Goal: Information Seeking & Learning: Understand process/instructions

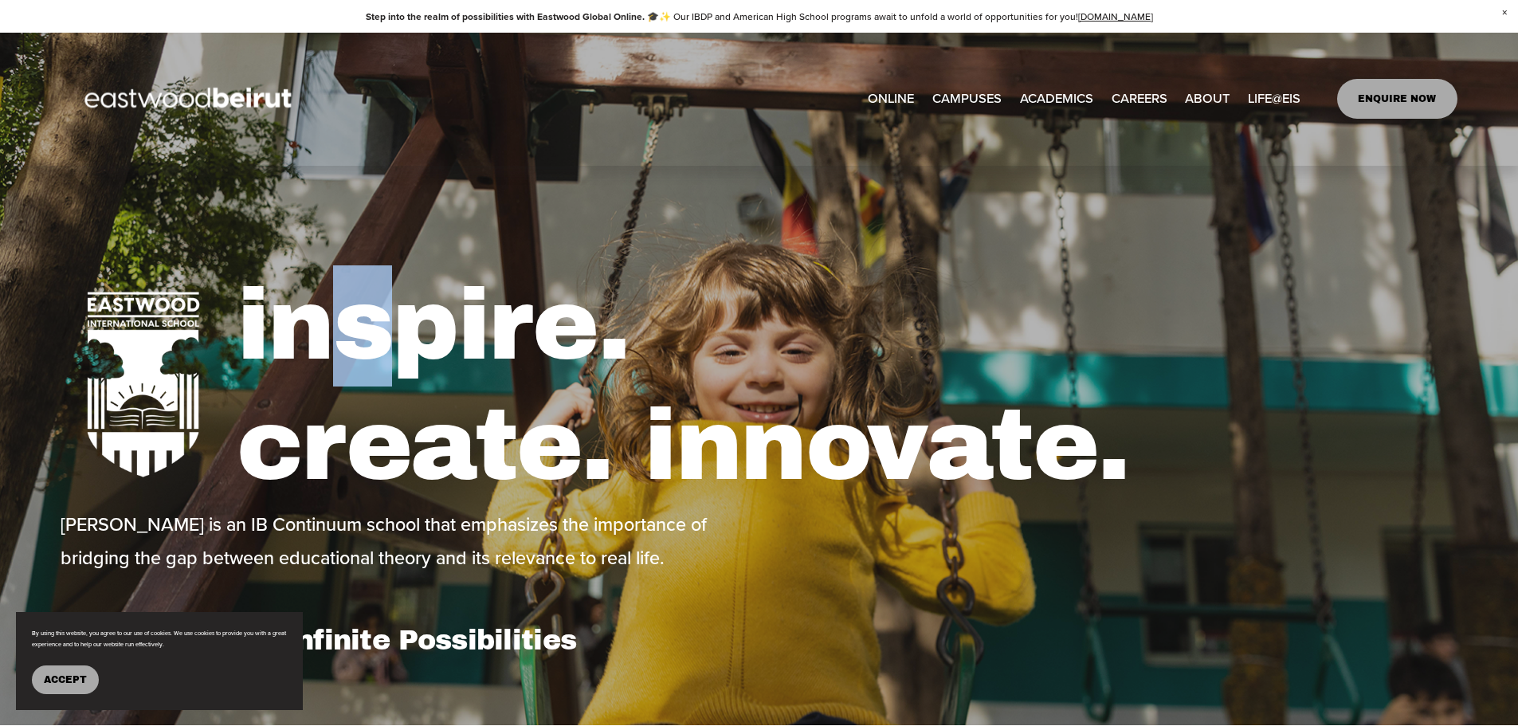
drag, startPoint x: 375, startPoint y: 347, endPoint x: 331, endPoint y: 355, distance: 44.5
click at [331, 355] on h1 "inspire. create. innovate." at bounding box center [847, 385] width 1221 height 241
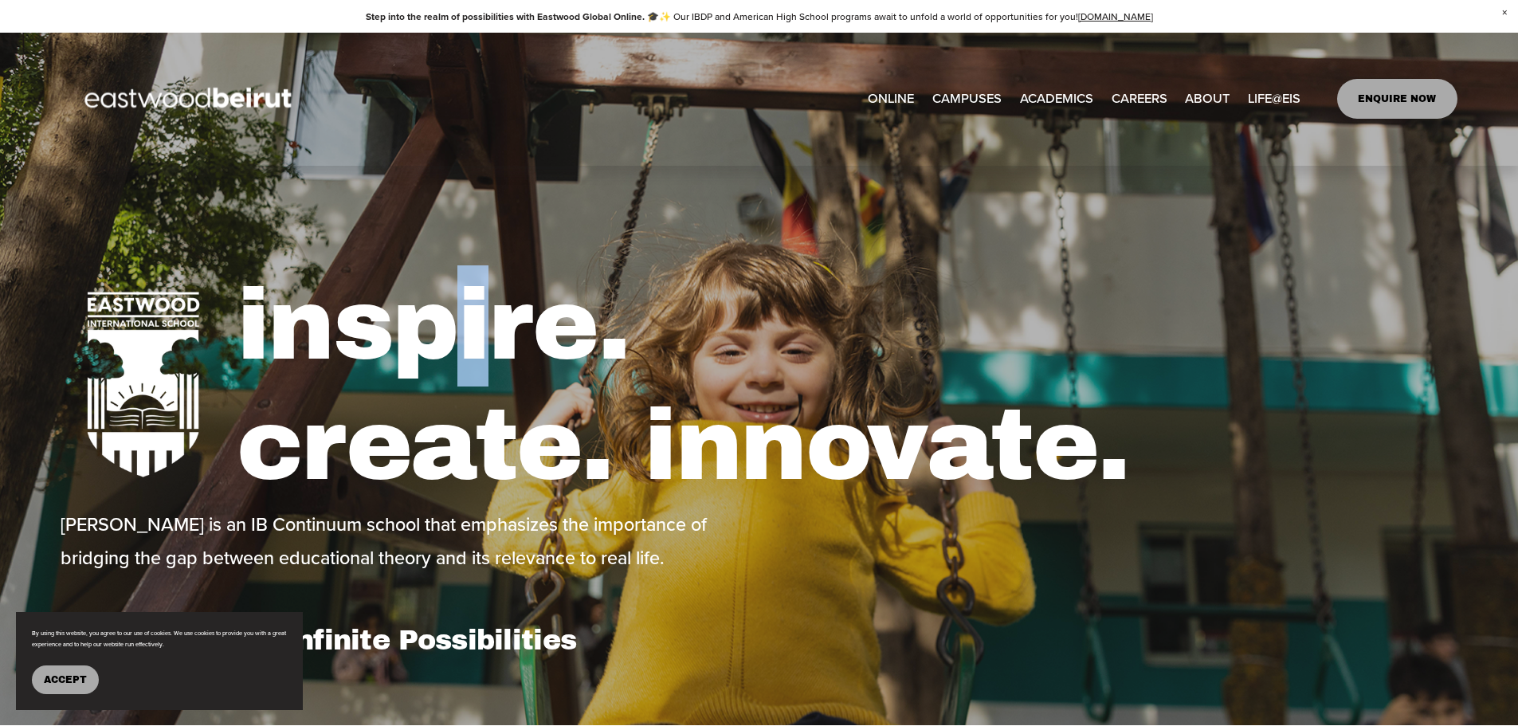
drag, startPoint x: 474, startPoint y: 314, endPoint x: 485, endPoint y: 355, distance: 42.1
click at [485, 355] on h1 "inspire. create. innovate." at bounding box center [847, 385] width 1221 height 241
click at [266, 242] on div "inspire. create. innovate. [PERSON_NAME] is an IB Continuum school that emphasi…" at bounding box center [759, 446] width 1518 height 460
click at [1505, 11] on span "Close Announcement" at bounding box center [1504, 13] width 27 height 26
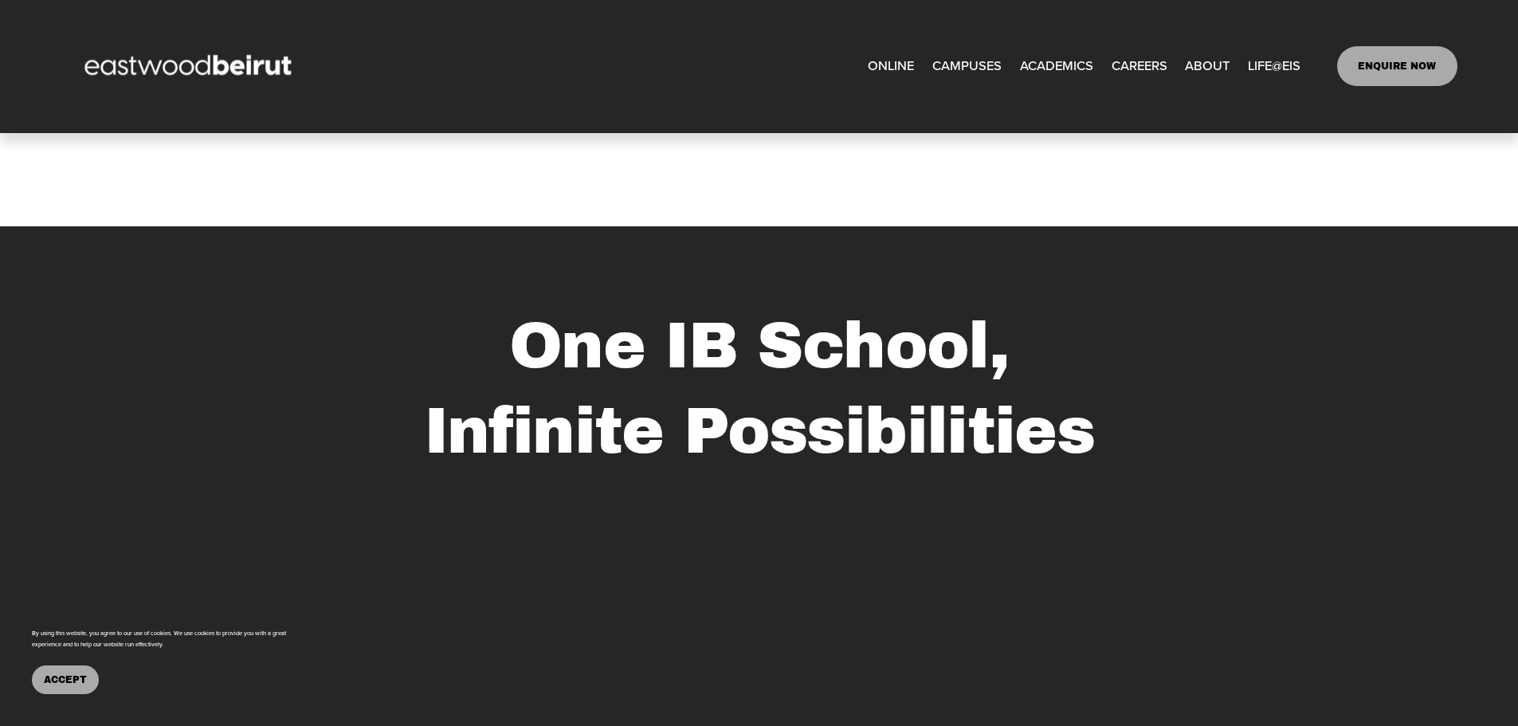
scroll to position [1181, 0]
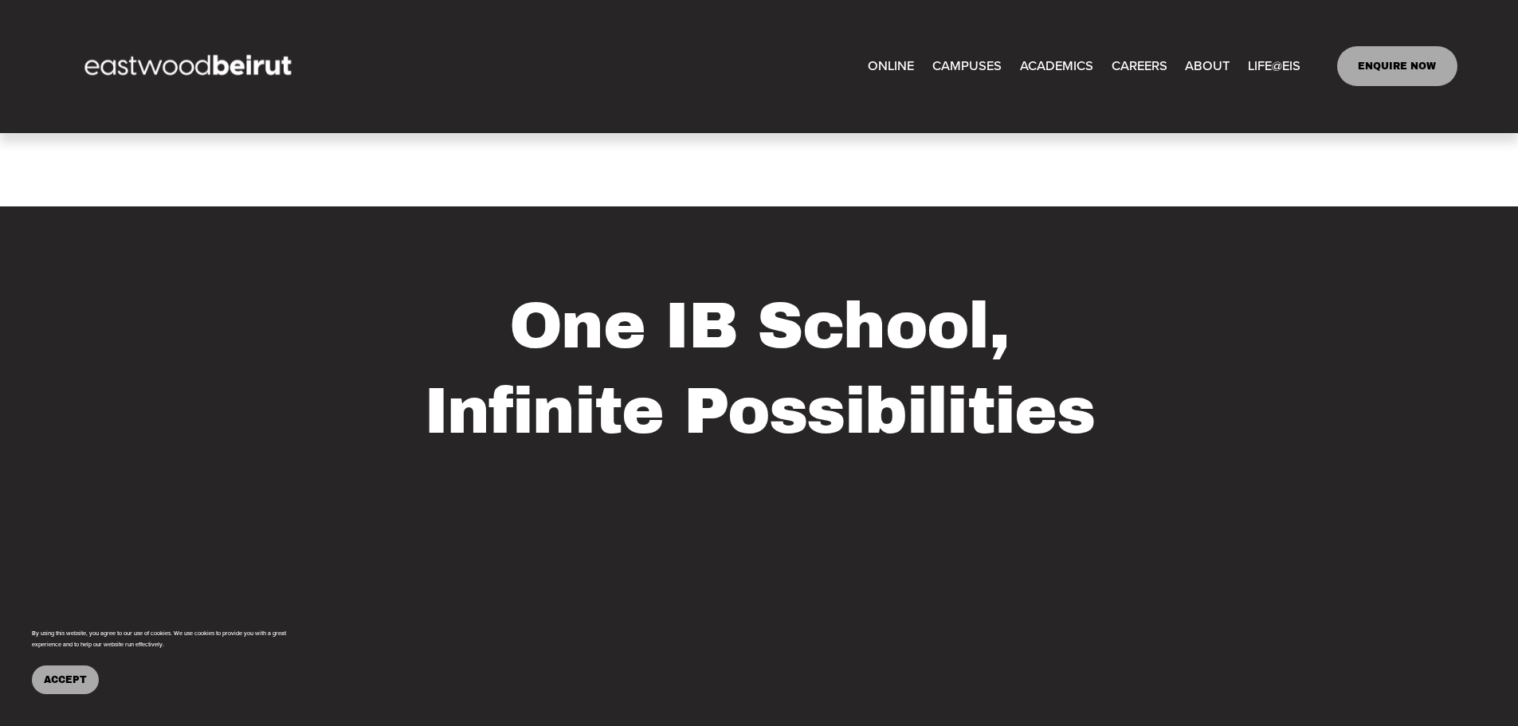
click at [63, 674] on span "Accept" at bounding box center [65, 679] width 43 height 11
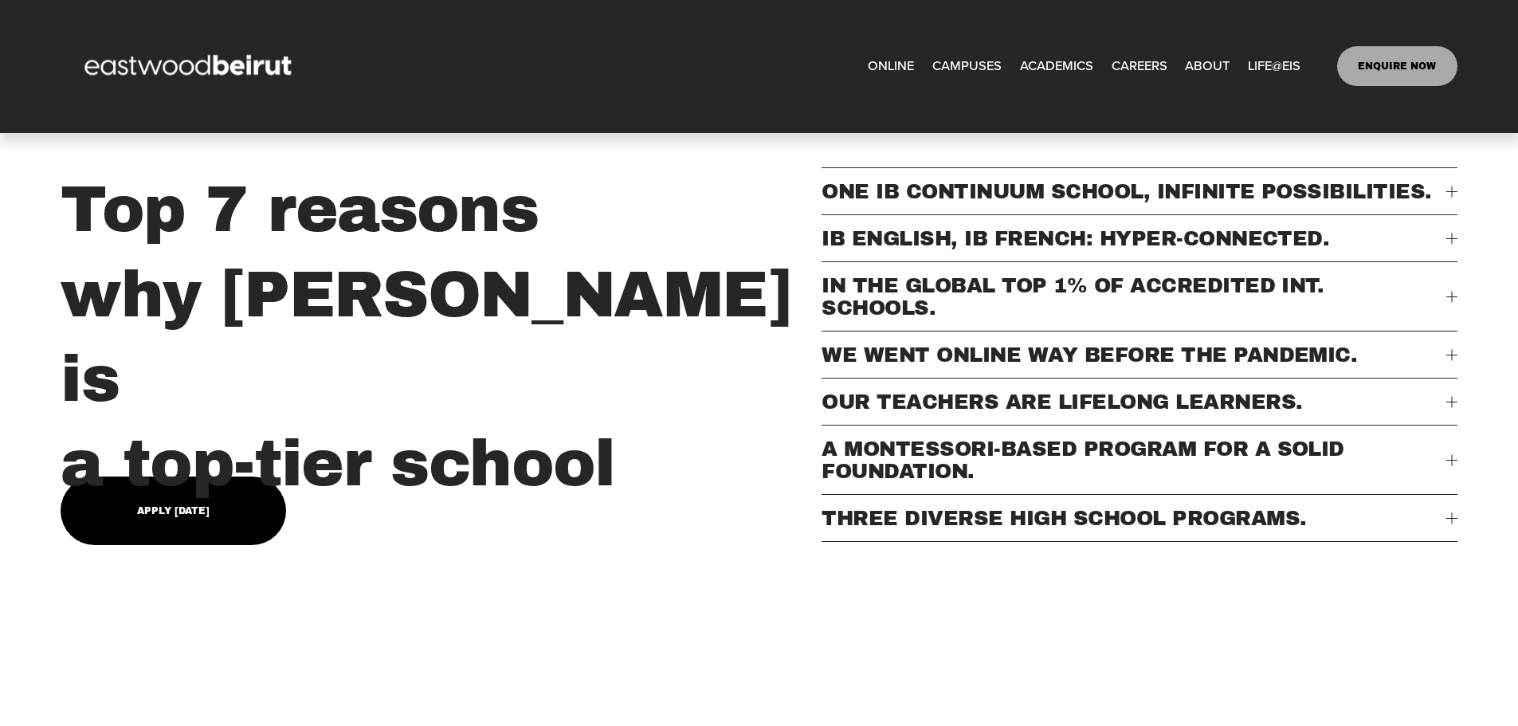
scroll to position [179, 0]
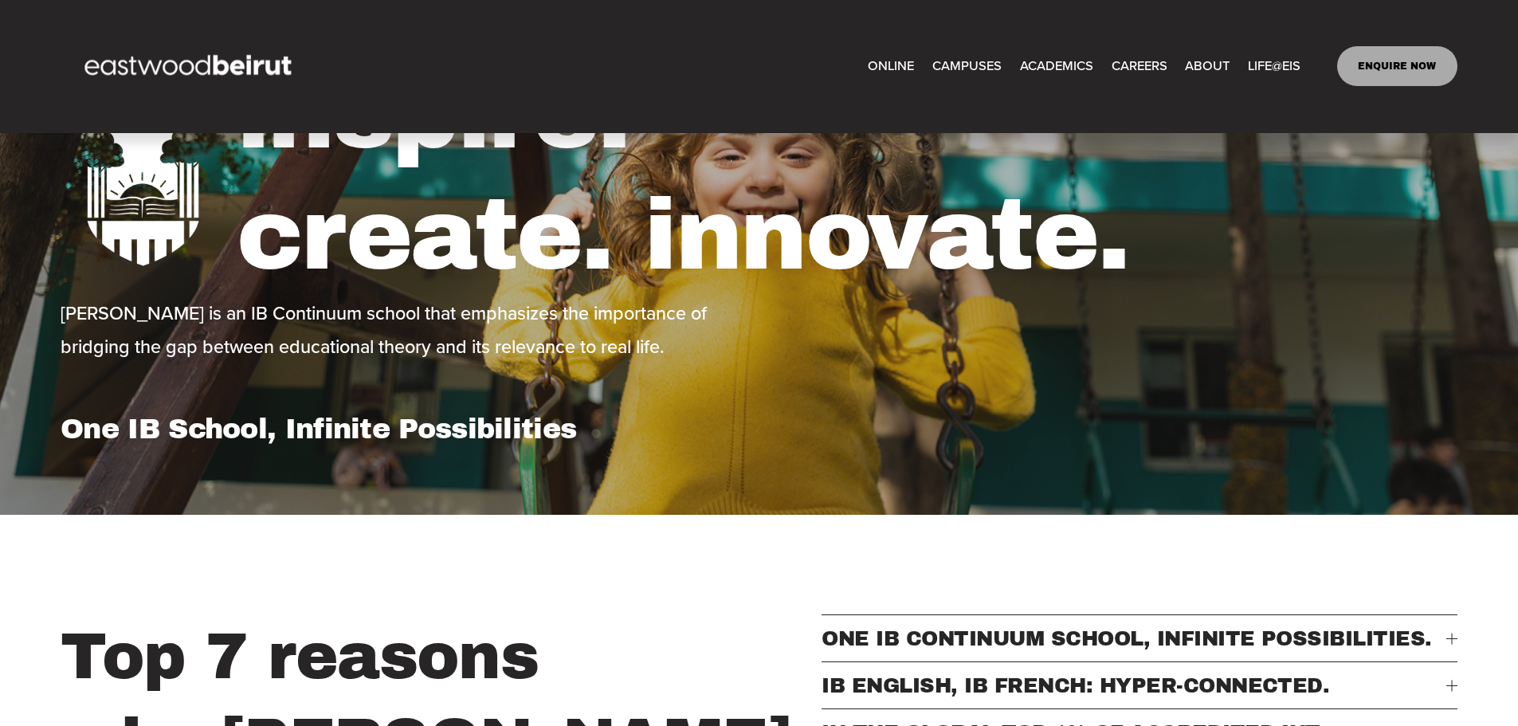
click at [0, 0] on span "Tuition & Financial Aid" at bounding box center [0, 0] width 0 height 0
type input "*****"
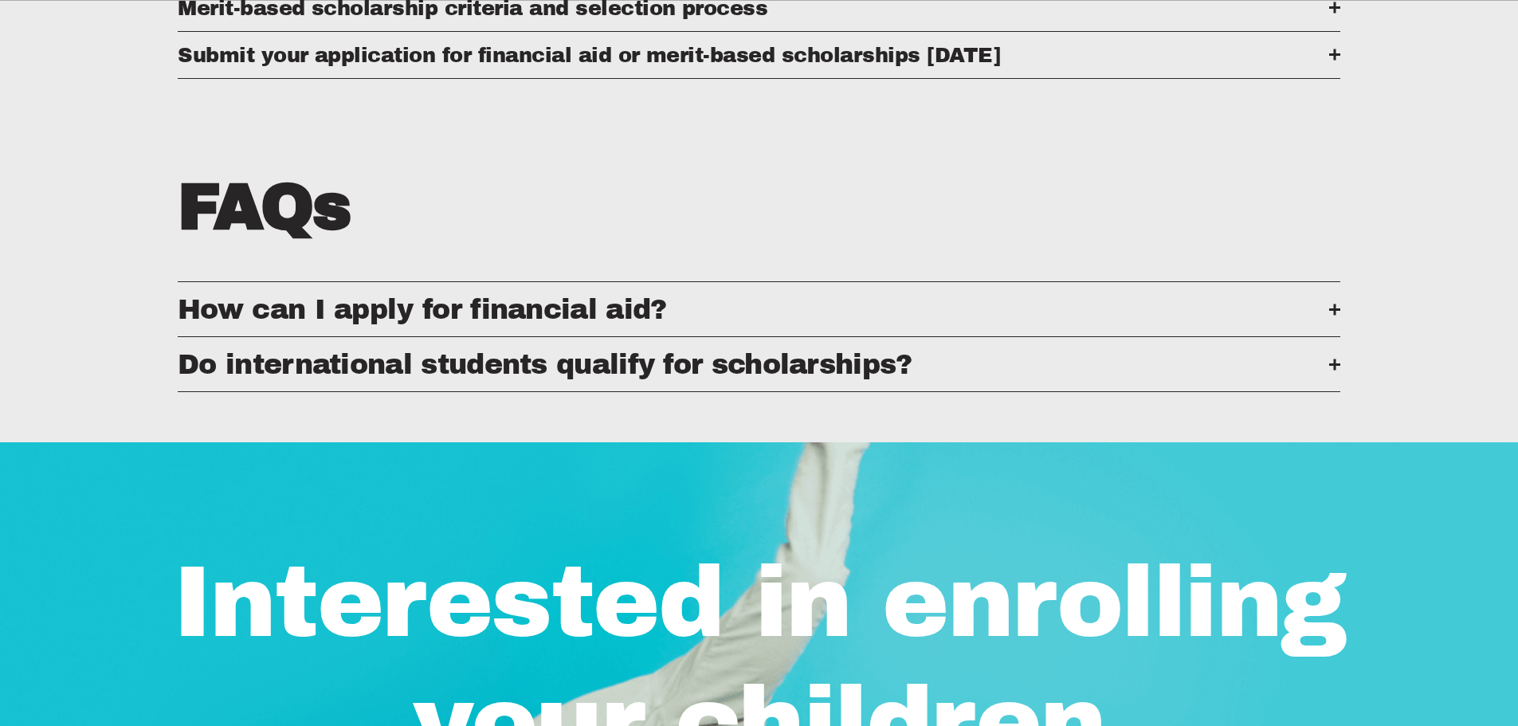
scroll to position [1287, 0]
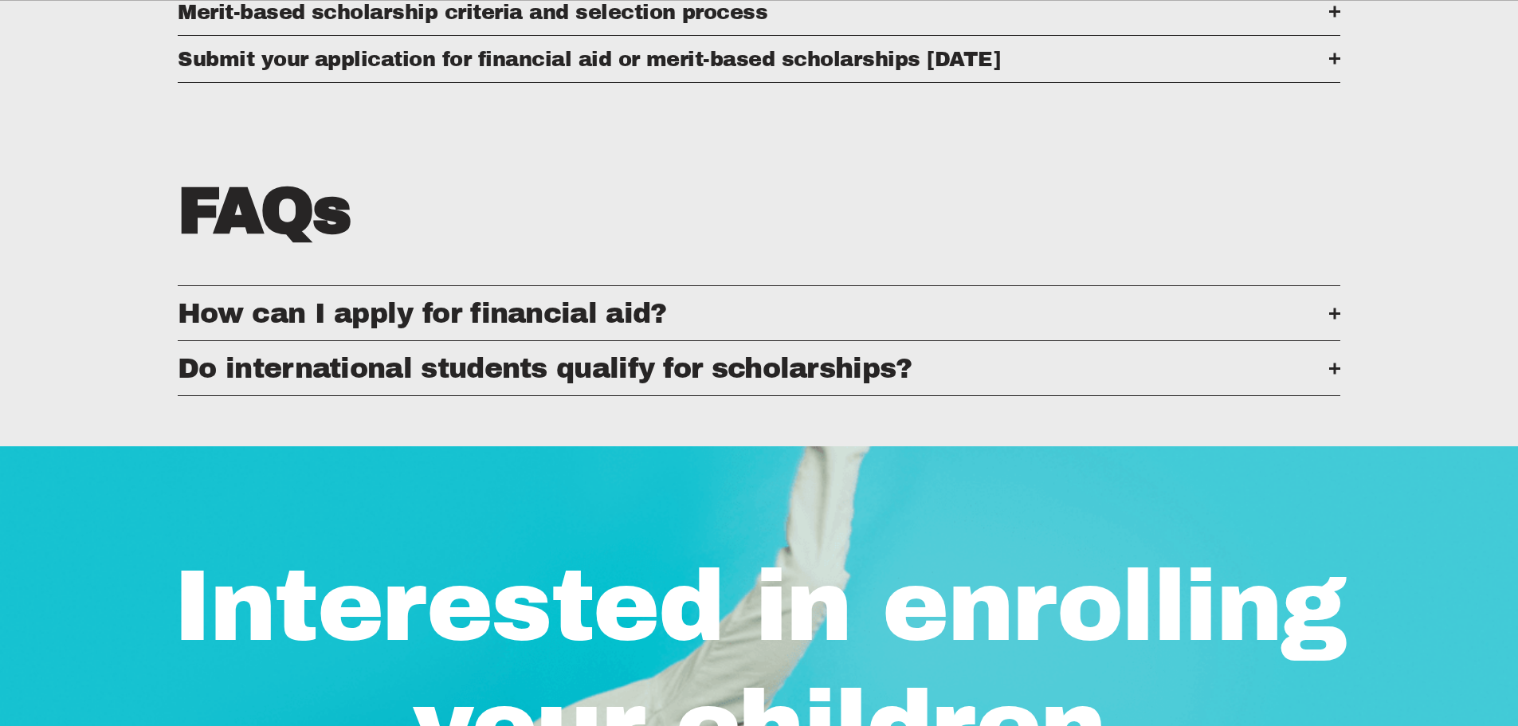
click at [1307, 328] on span "How can I apply for financial aid?" at bounding box center [753, 313] width 1151 height 30
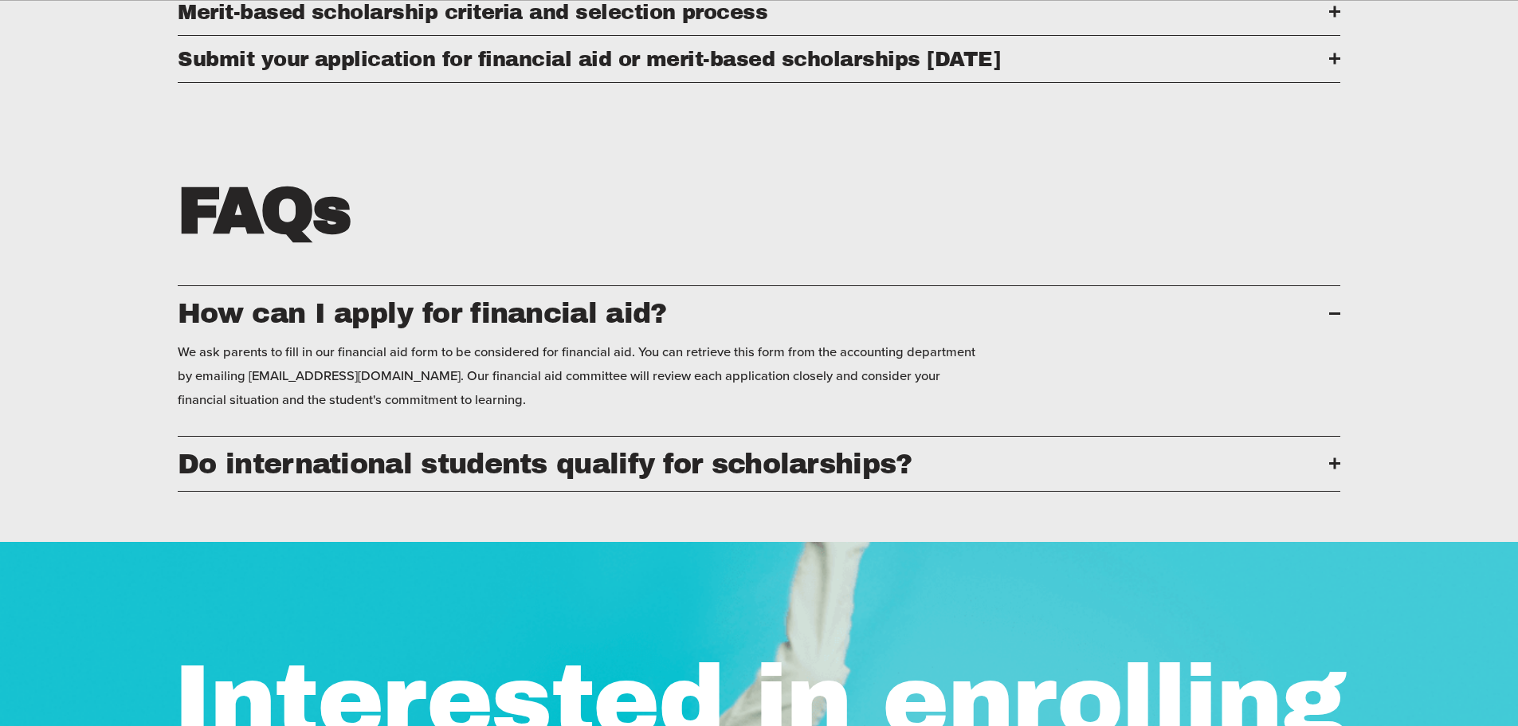
click at [1307, 328] on span "How can I apply for financial aid?" at bounding box center [753, 313] width 1151 height 30
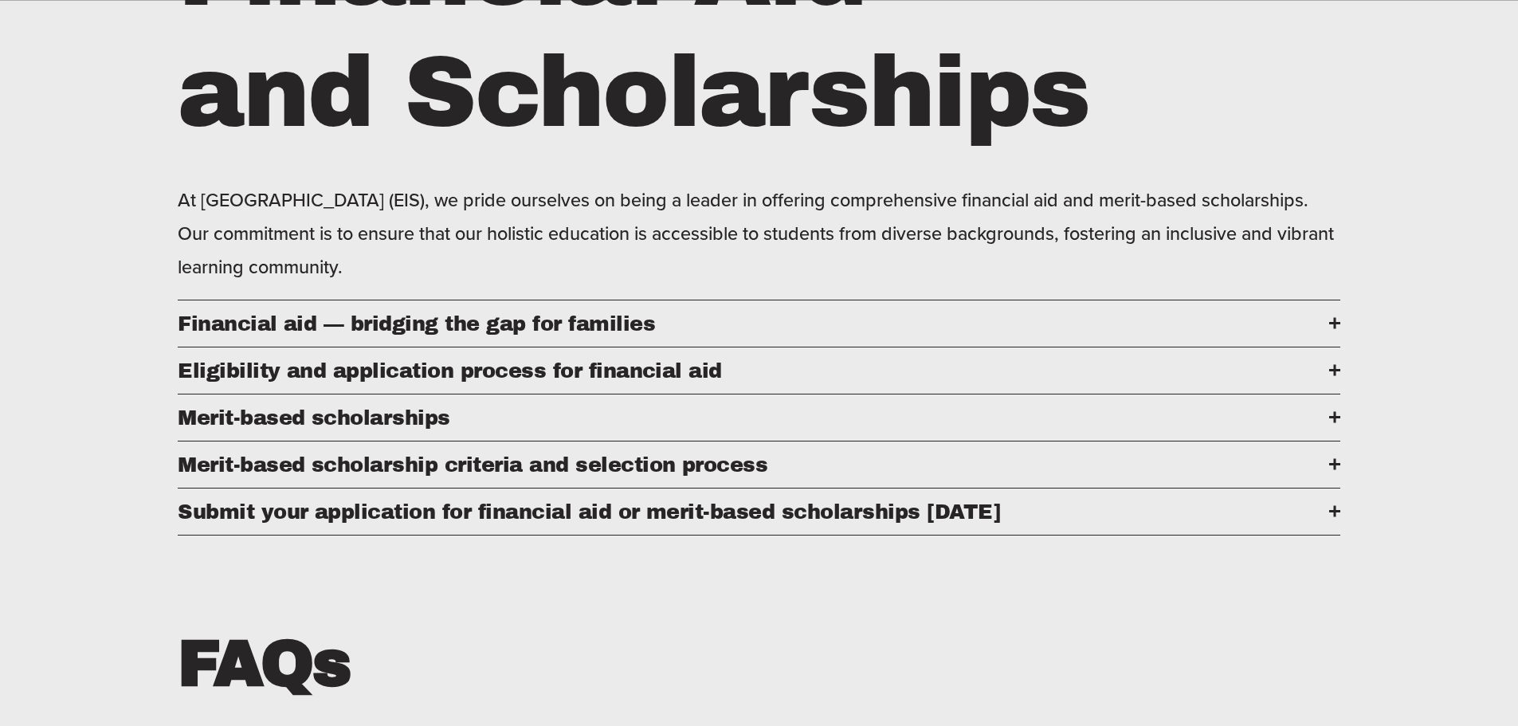
scroll to position [788, 0]
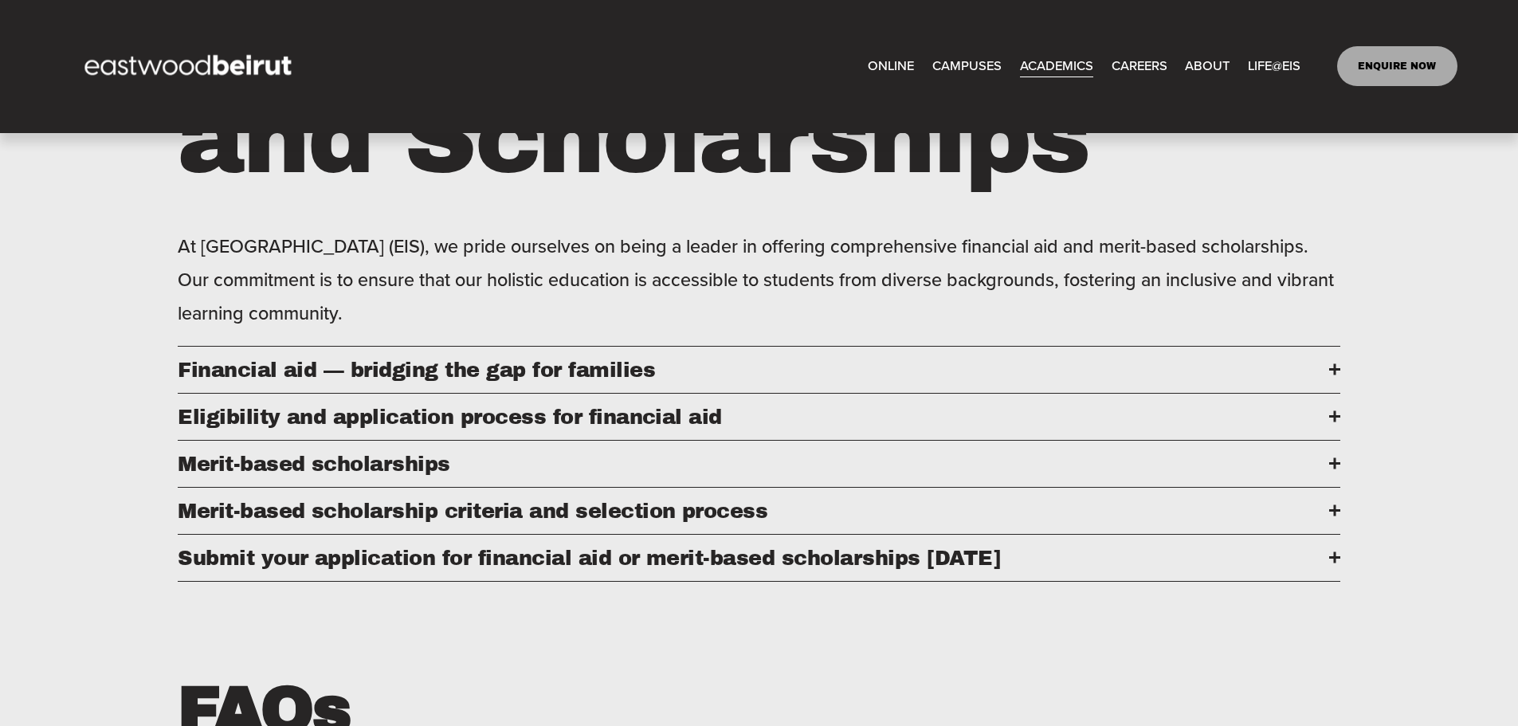
click at [1332, 370] on button "Financial aid — bridging the gap for families" at bounding box center [759, 370] width 1163 height 46
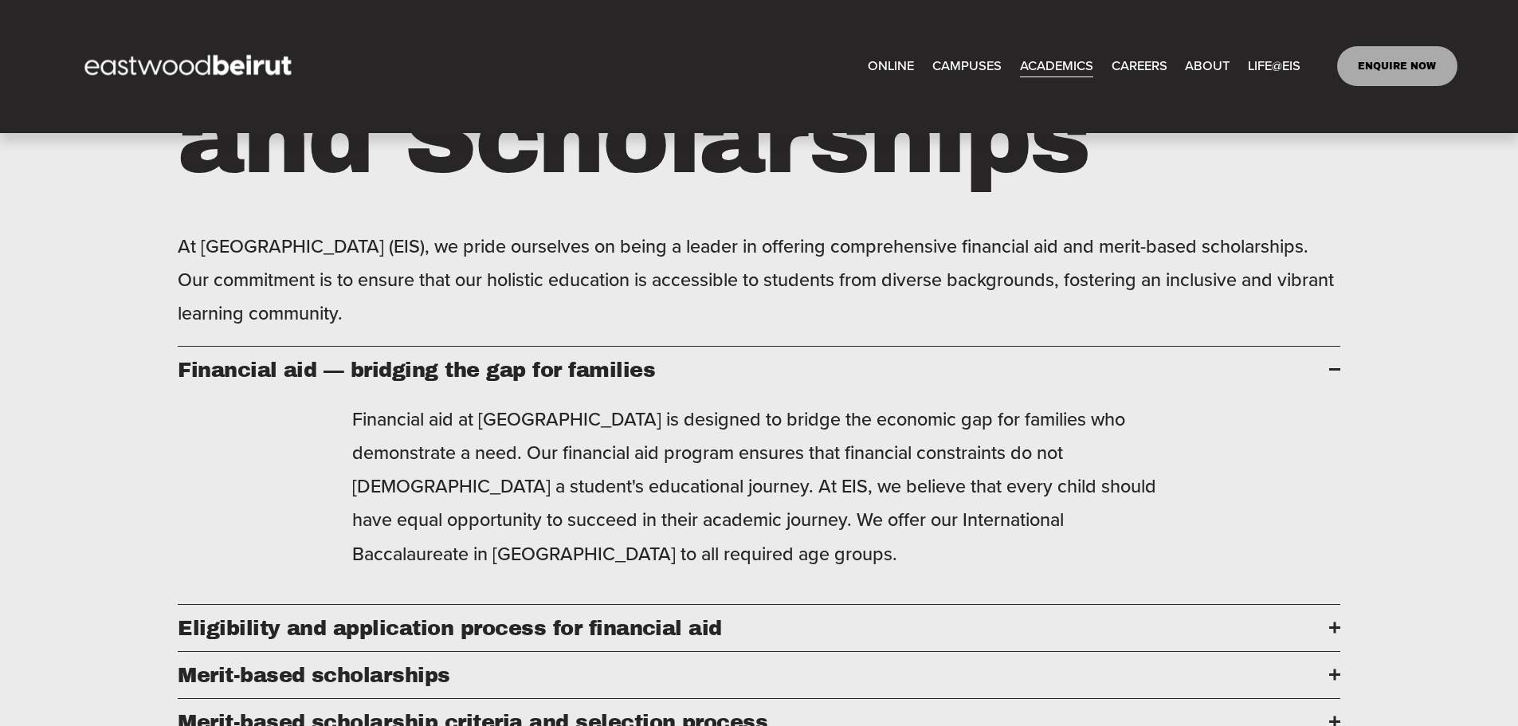
click at [1333, 369] on button "Financial aid — bridging the gap for families" at bounding box center [759, 370] width 1163 height 46
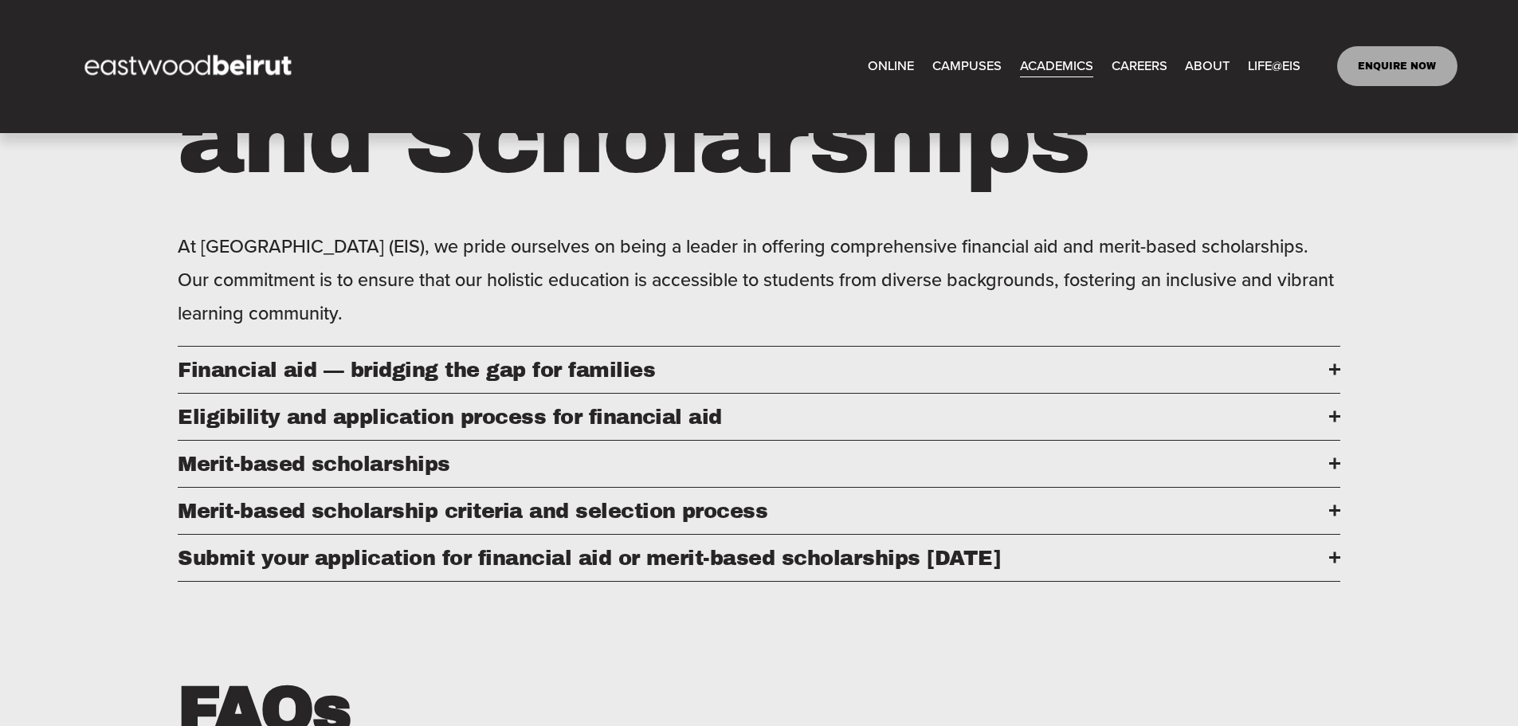
click at [1333, 369] on button "Financial aid — bridging the gap for families" at bounding box center [759, 370] width 1163 height 46
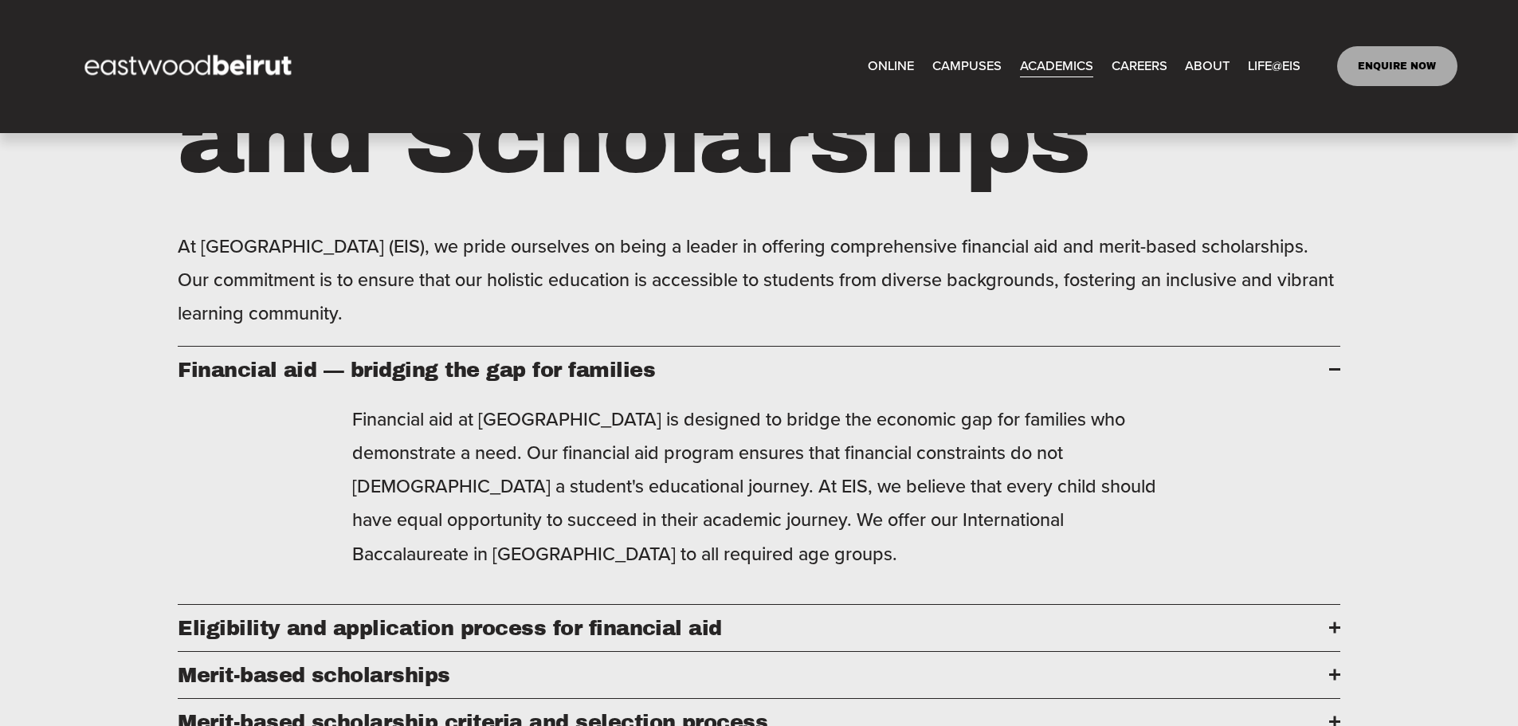
click at [1334, 368] on button "Financial aid — bridging the gap for families" at bounding box center [759, 370] width 1163 height 46
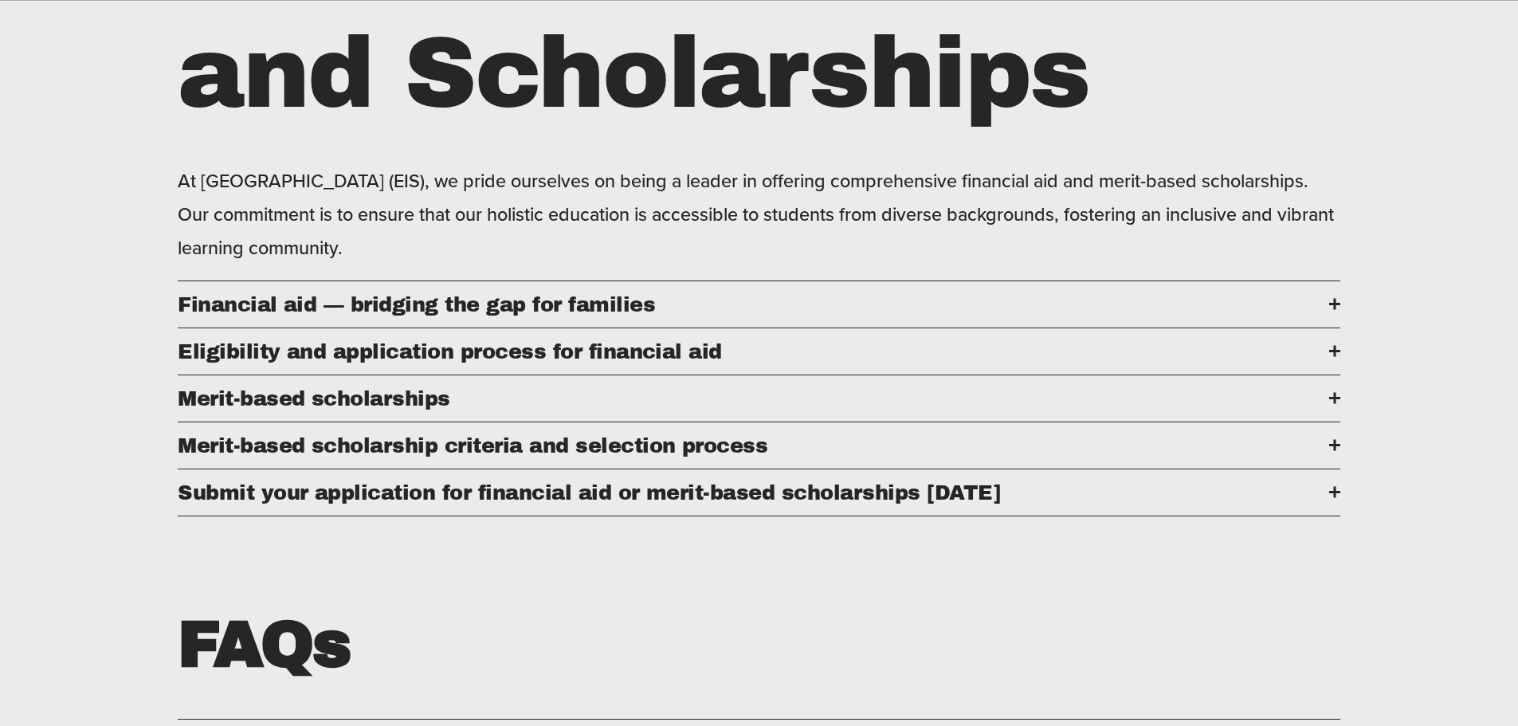
scroll to position [834, 0]
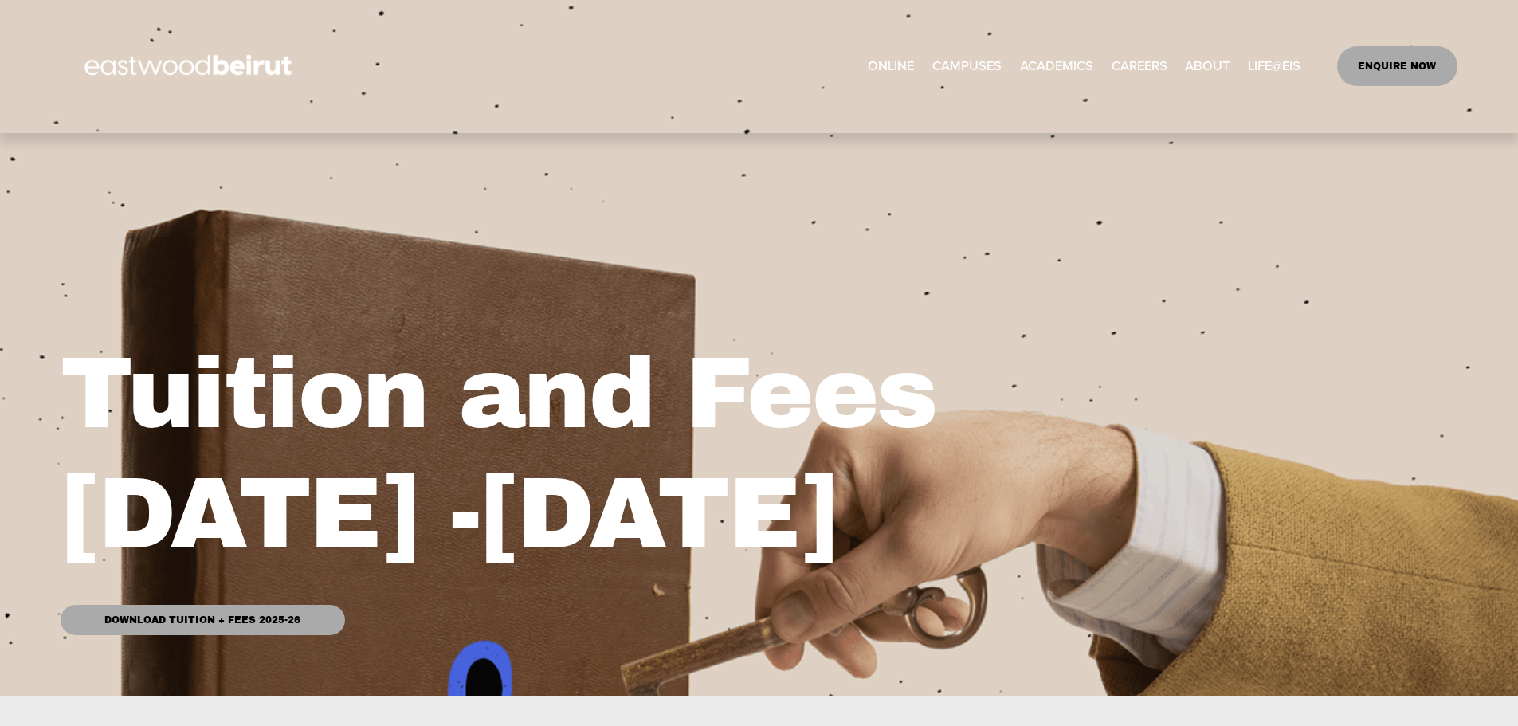
click at [267, 621] on link "Download Tuition + Fees 2025-26" at bounding box center [203, 620] width 284 height 30
